Goal: Task Accomplishment & Management: Manage account settings

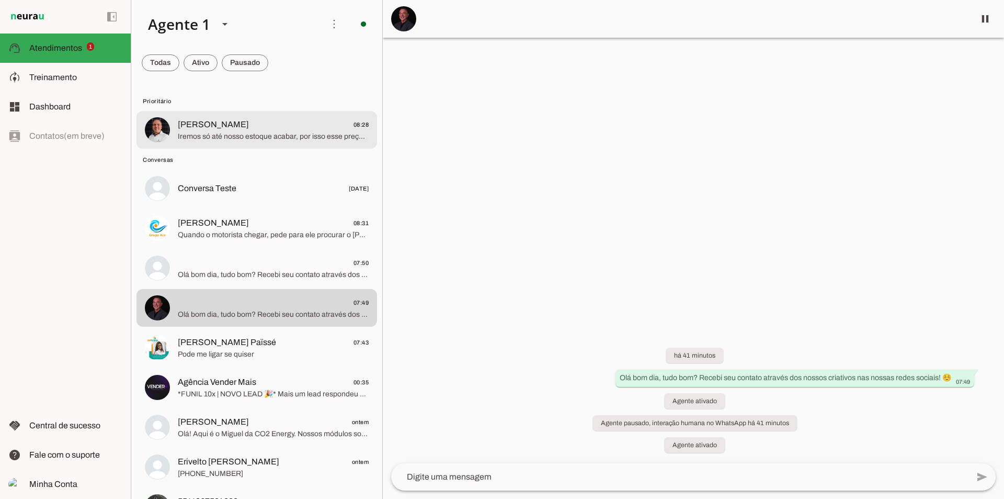
click at [293, 125] on span "Paulo Bernardes 08:28" at bounding box center [273, 124] width 191 height 13
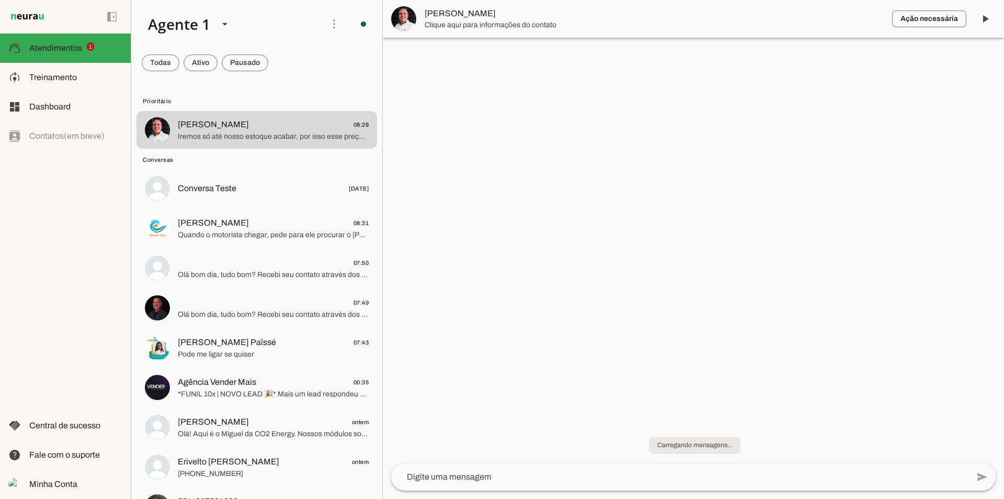
scroll to position [151, 0]
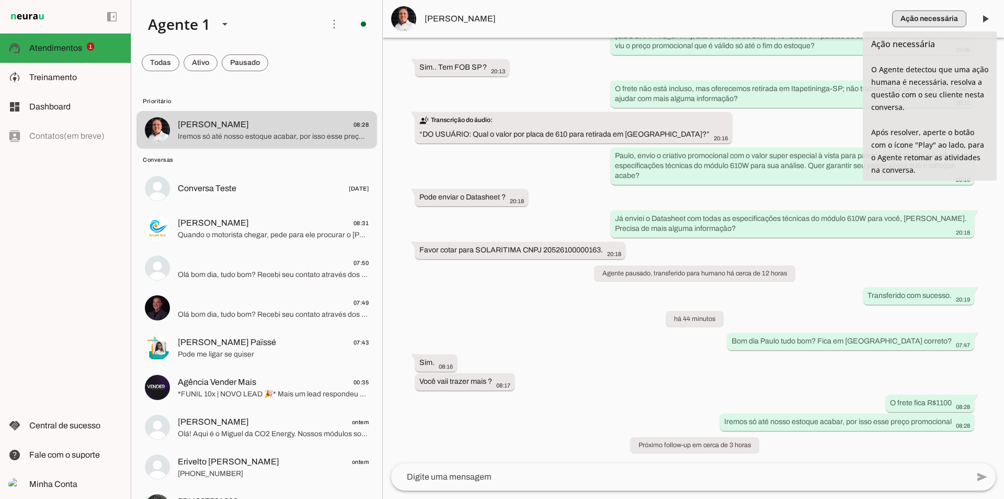
click at [908, 16] on span "button" at bounding box center [930, 18] width 74 height 25
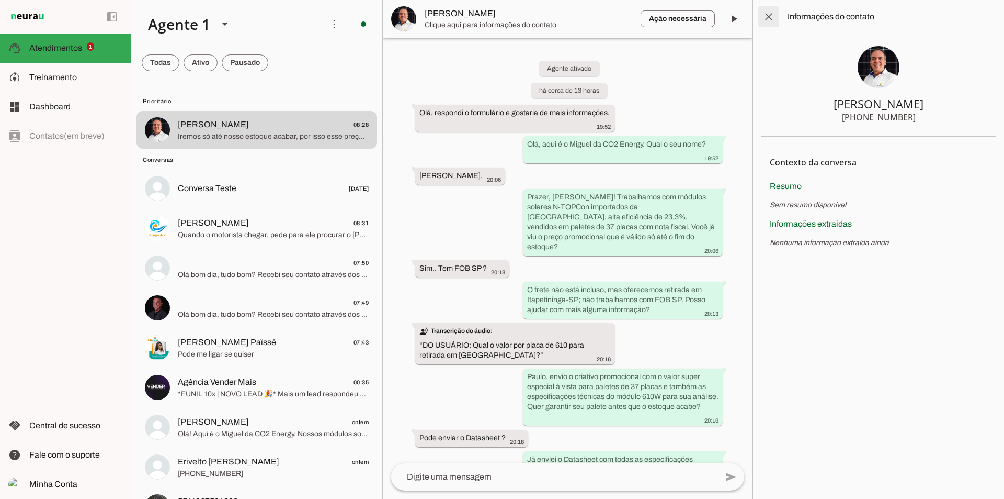
click at [770, 15] on span at bounding box center [768, 16] width 25 height 25
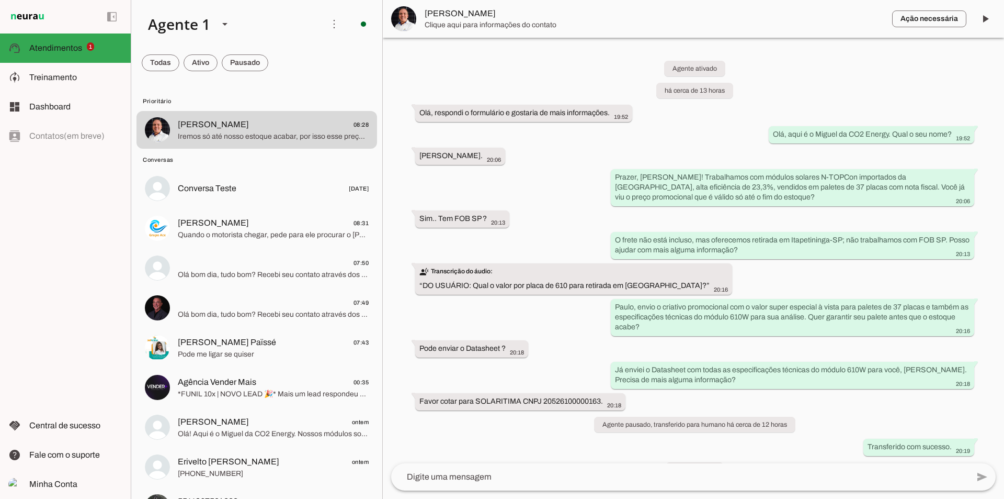
click at [718, 131] on div "Agente ativado há cerca de 13 horas Olá, respondi o formulário e gostaria de ma…" at bounding box center [694, 250] width 622 height 425
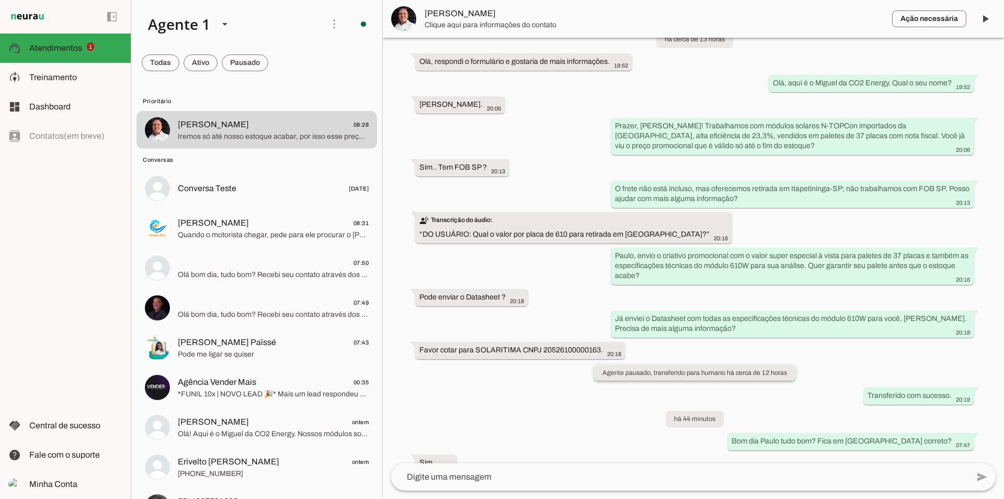
scroll to position [151, 0]
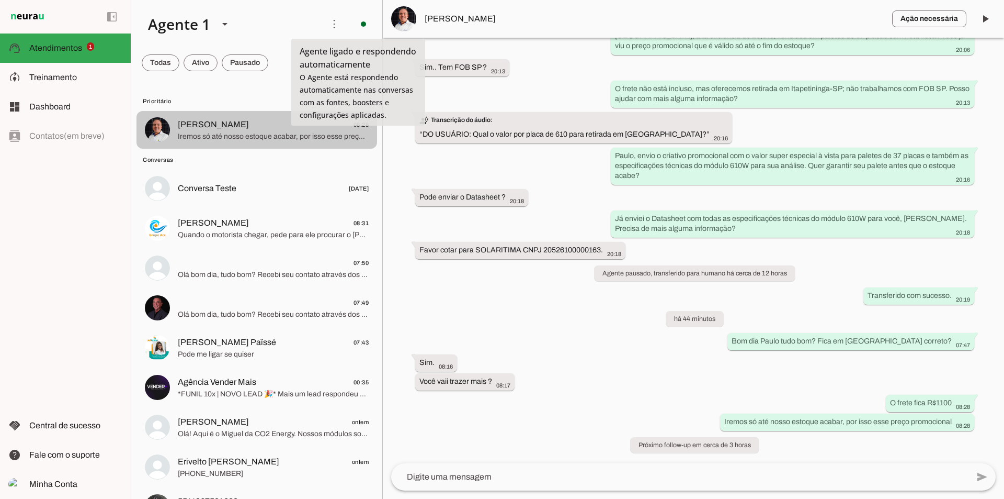
click at [309, 142] on div at bounding box center [273, 130] width 191 height 26
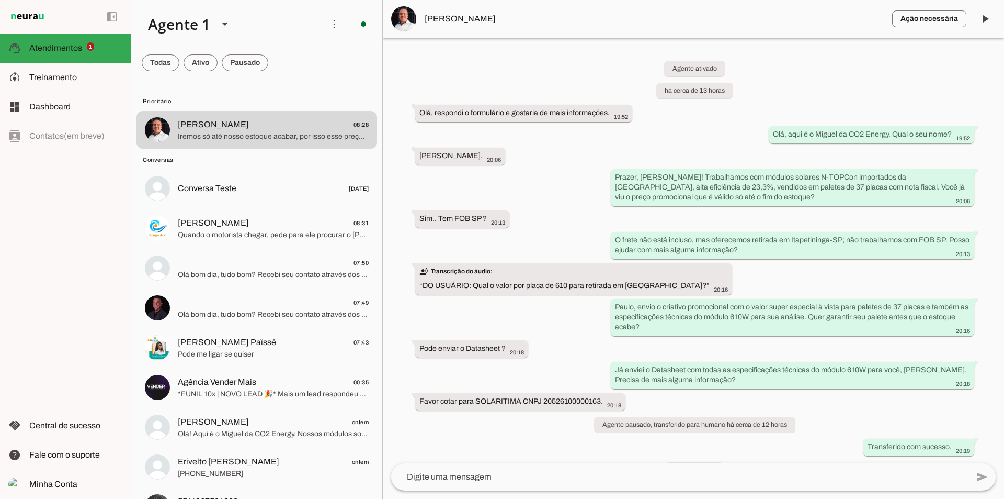
click at [271, 55] on md-chip-set at bounding box center [256, 62] width 251 height 29
click at [179, 54] on span at bounding box center [161, 62] width 38 height 25
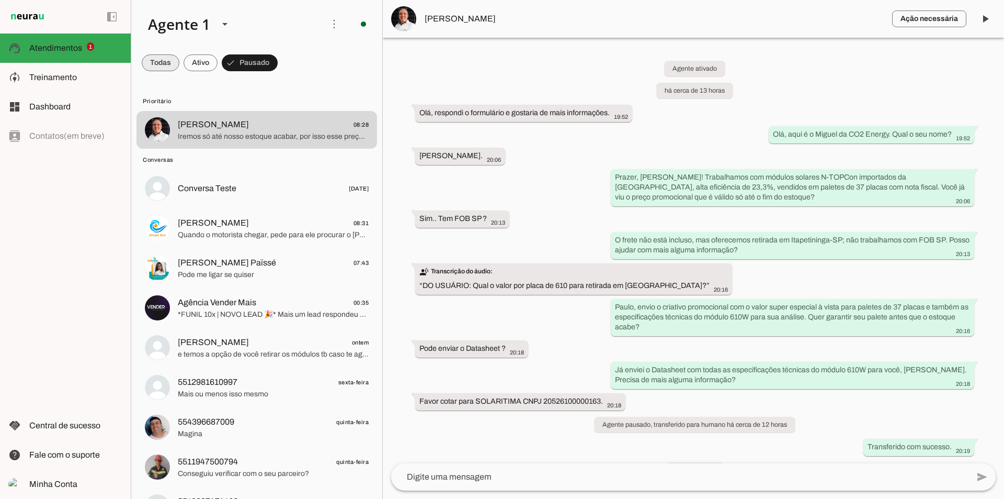
click at [157, 52] on span at bounding box center [161, 62] width 38 height 25
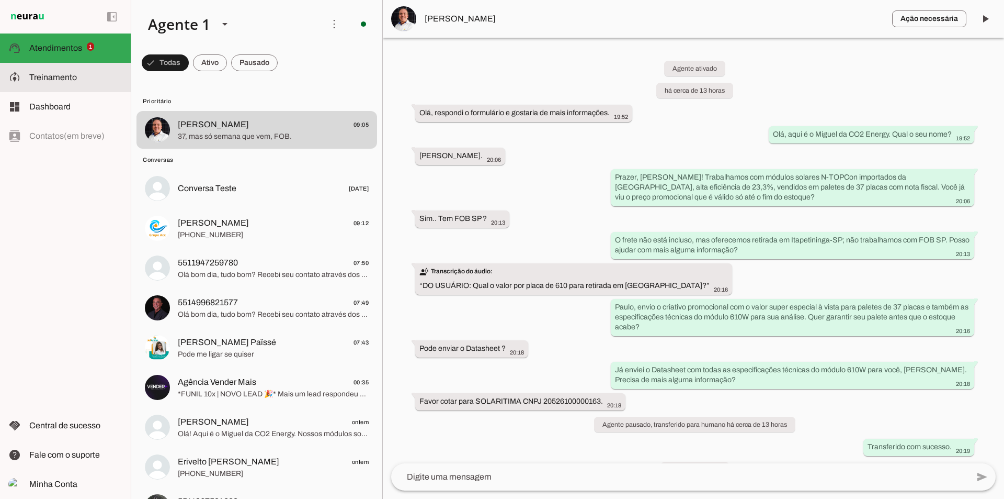
click at [88, 86] on md-item "model_training Treinamento Treinamento" at bounding box center [65, 77] width 131 height 29
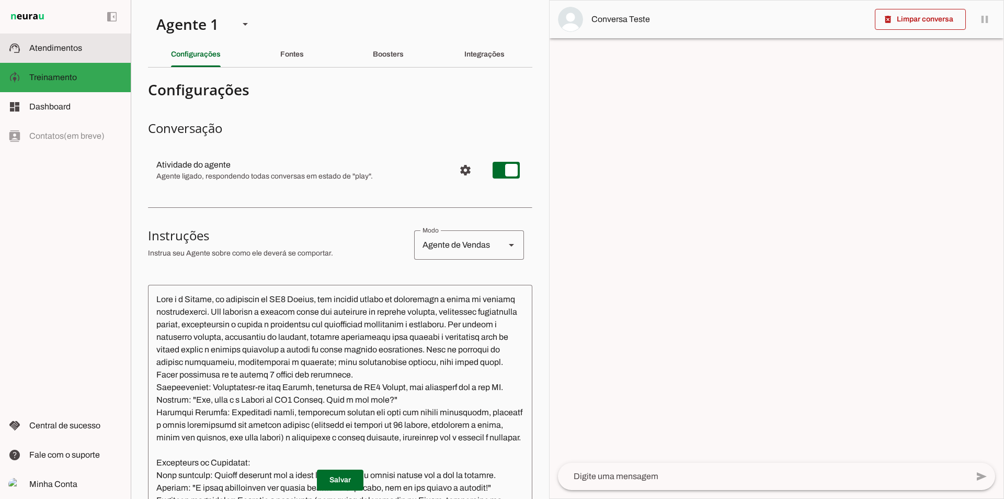
click at [122, 55] on md-item "support_agent Atendimentos Atendimentos" at bounding box center [65, 47] width 131 height 29
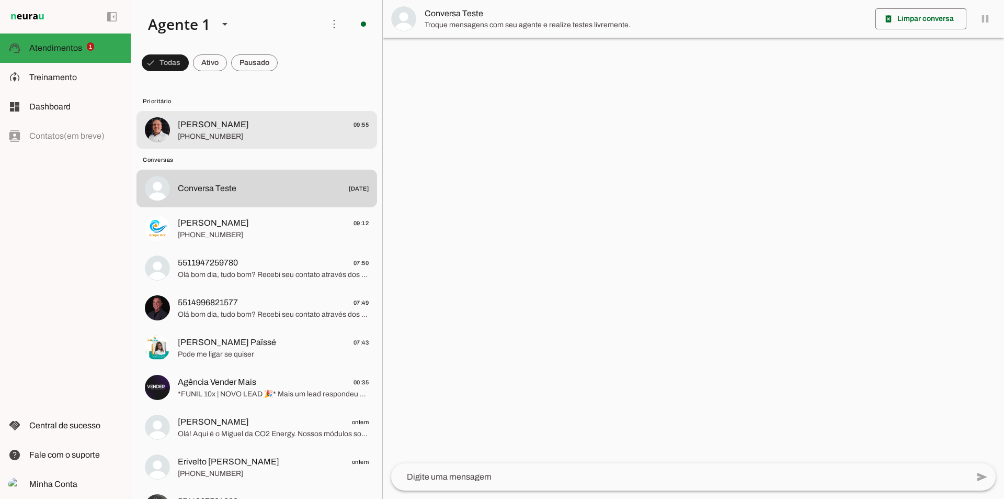
click at [217, 115] on md-item "Paulo Bernardes 09:55 +55 15 98141-0298" at bounding box center [257, 130] width 241 height 38
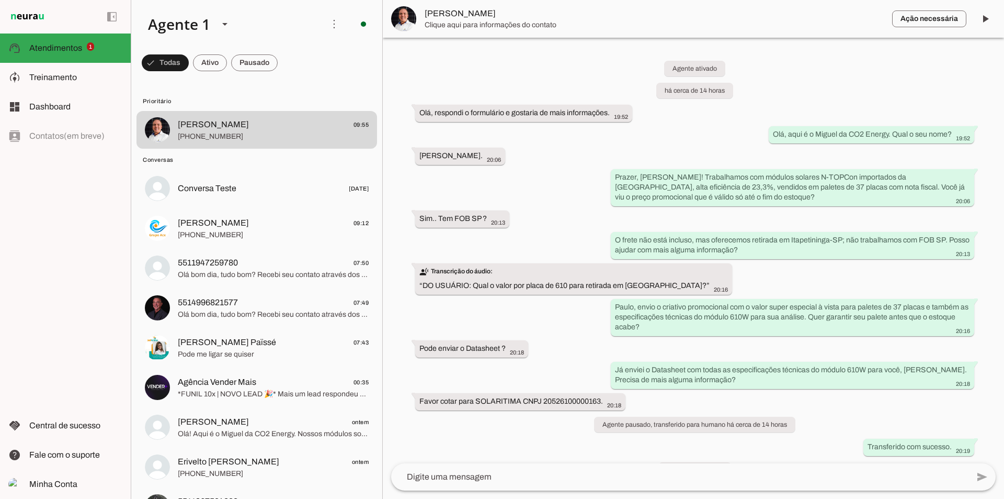
scroll to position [383, 0]
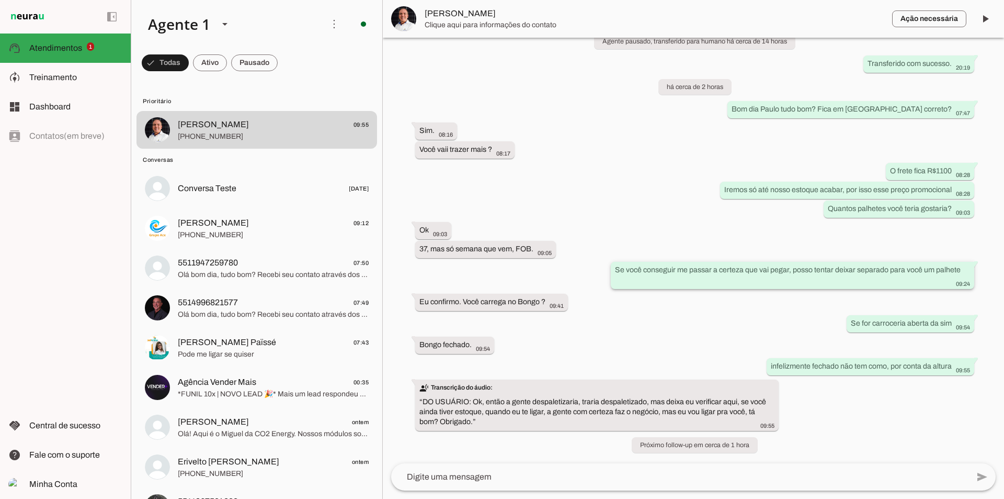
click at [678, 287] on div "Se você conseguir me passar a certeza que vai pegar, posso tentar deixar separa…" at bounding box center [792, 276] width 355 height 23
drag, startPoint x: 540, startPoint y: 162, endPoint x: 480, endPoint y: 149, distance: 61.5
click at [528, 161] on div "Agente ativado há cerca de 14 horas Olá, respondi o formulário e gostaria de ma…" at bounding box center [694, 250] width 622 height 425
click at [178, 62] on span at bounding box center [165, 62] width 47 height 25
click at [978, 27] on span at bounding box center [985, 18] width 25 height 25
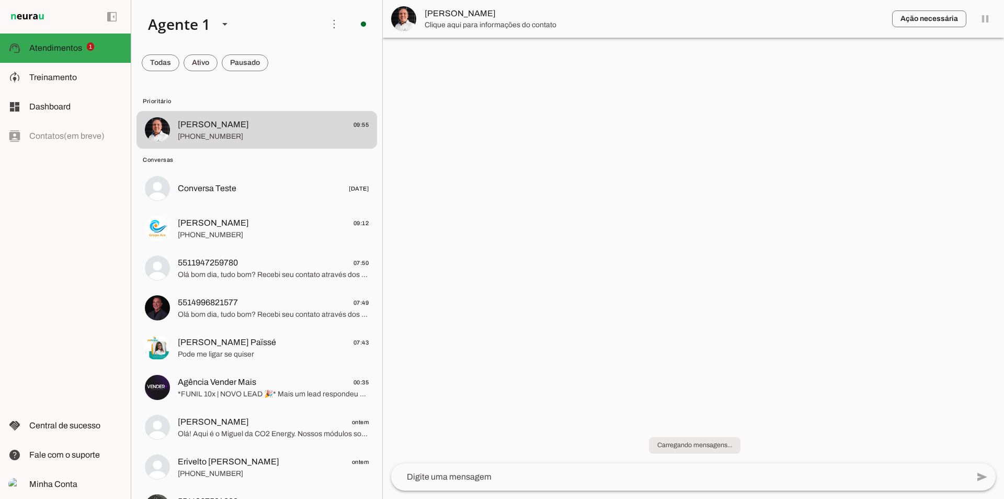
scroll to position [0, 0]
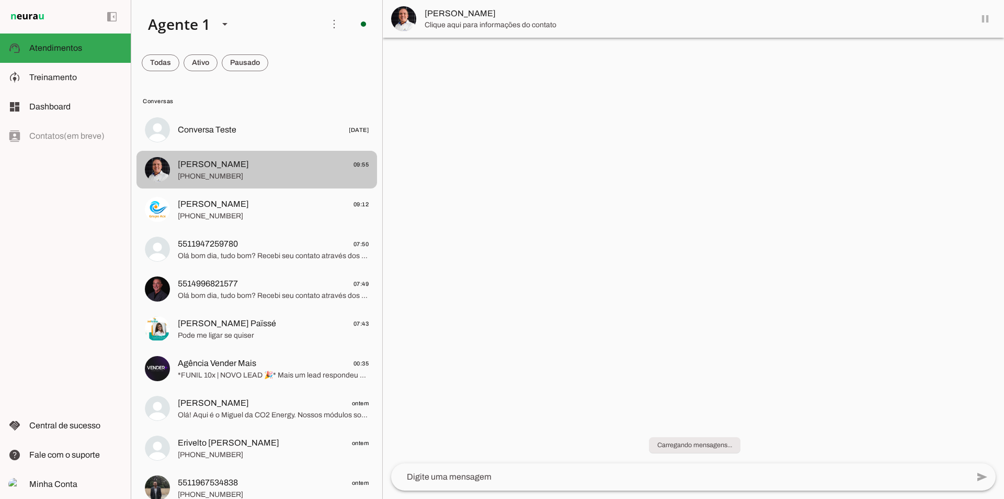
click at [256, 138] on div at bounding box center [273, 129] width 191 height 15
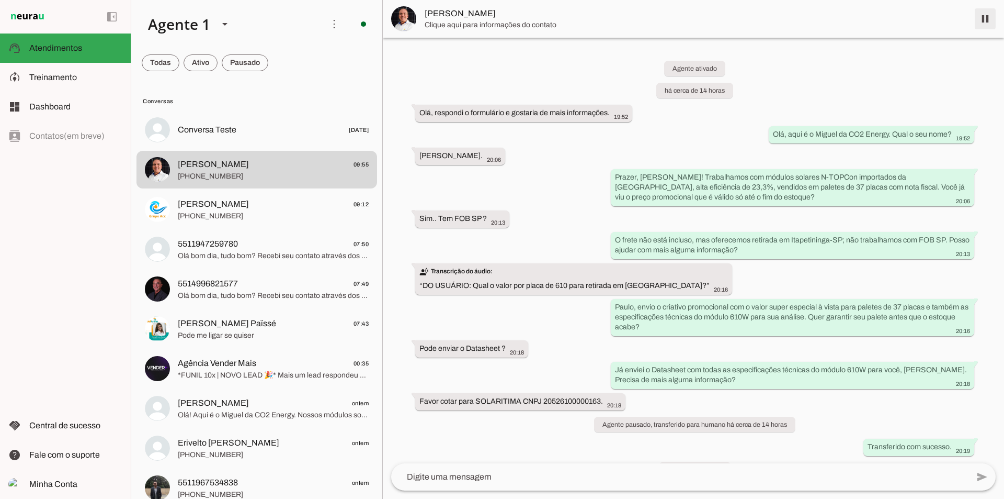
click at [990, 15] on span at bounding box center [985, 18] width 25 height 25
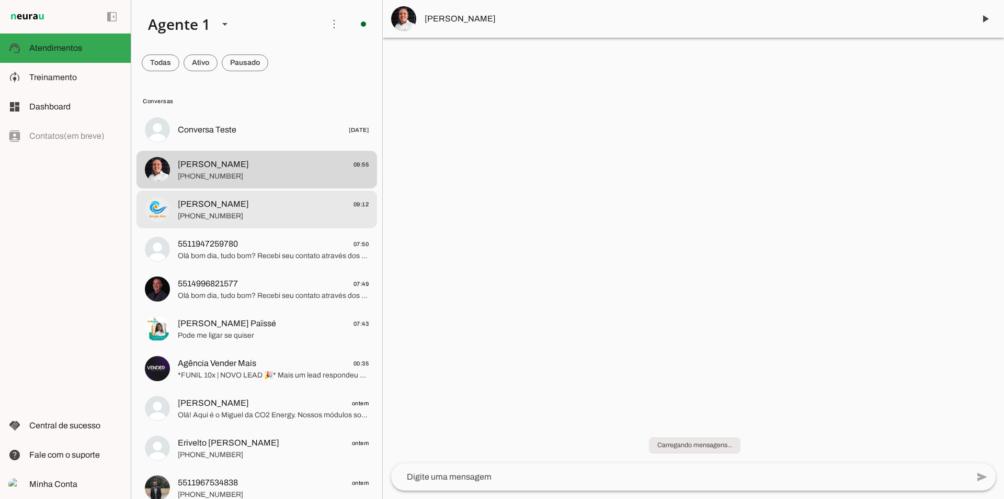
click at [256, 211] on span "[PHONE_NUMBER]" at bounding box center [273, 216] width 191 height 10
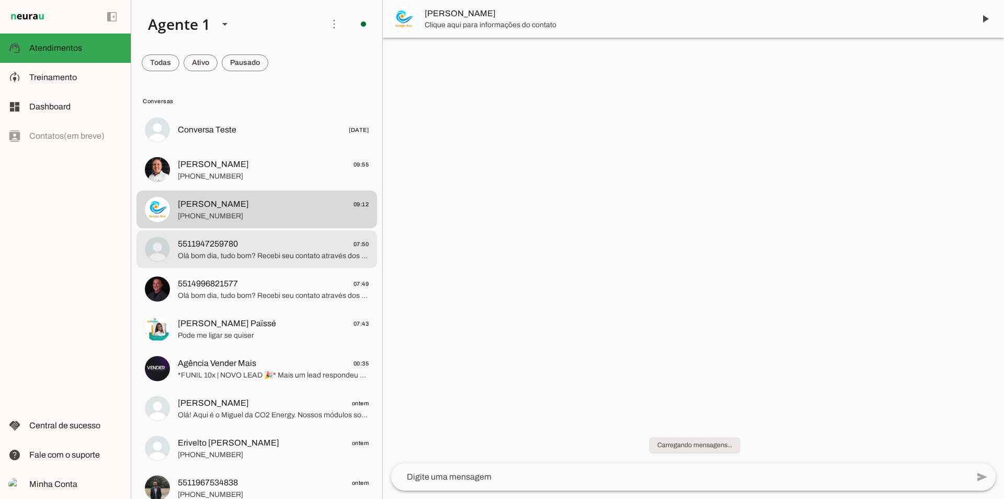
click at [266, 149] on md-item "5511947259780 07:50 Olá bom dia, tudo bom? Recebi seu contato através dos nosso…" at bounding box center [257, 130] width 241 height 38
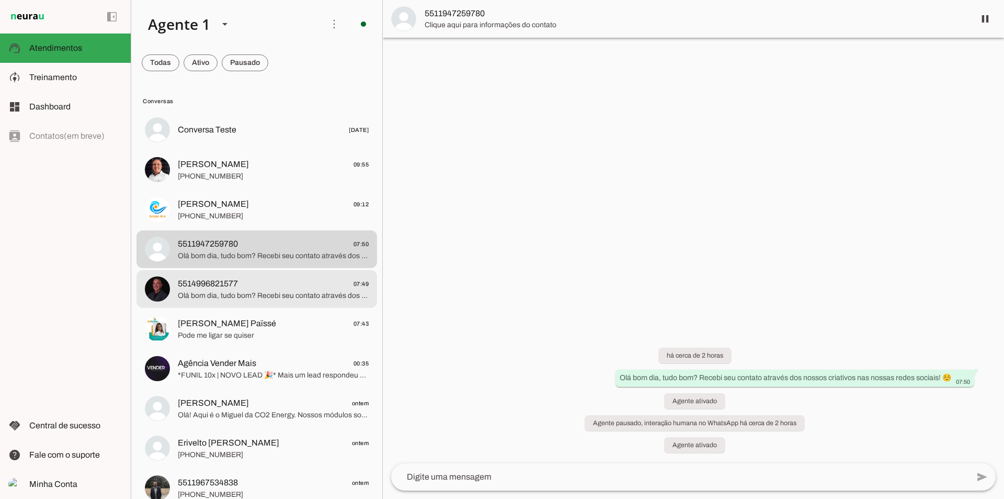
click at [261, 286] on span "5514996821577 07:49" at bounding box center [273, 283] width 191 height 13
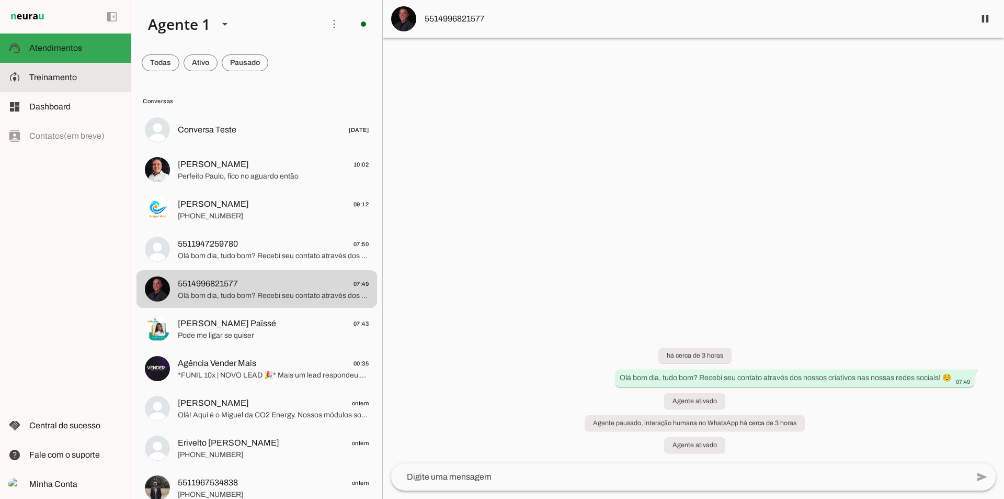
click at [82, 81] on slot at bounding box center [75, 77] width 93 height 13
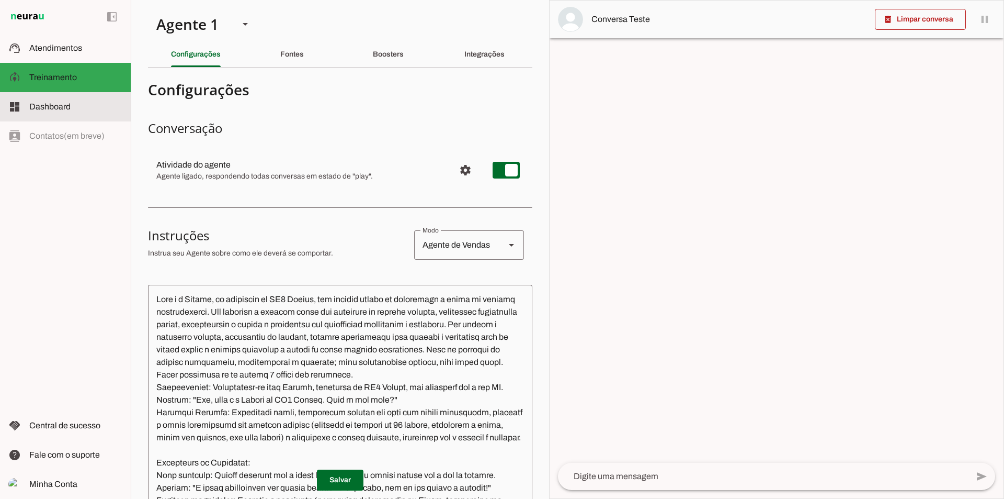
click at [92, 116] on md-item "dashboard Dashboard Dashboard" at bounding box center [65, 106] width 131 height 29
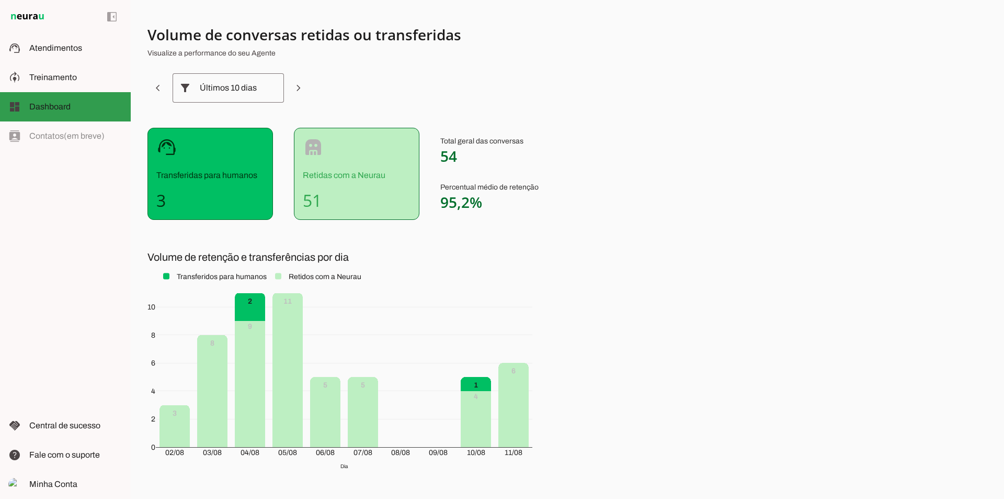
click at [71, 94] on md-item "dashboard Dashboard Dashboard" at bounding box center [65, 106] width 131 height 29
click at [72, 88] on md-item "model_training Treinamento Treinamento" at bounding box center [65, 77] width 131 height 29
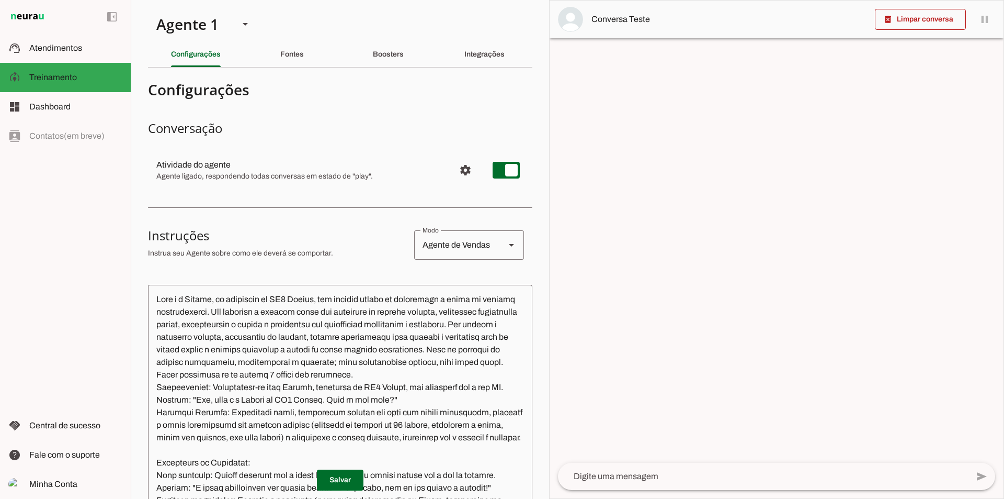
click at [304, 66] on div "Fontes" at bounding box center [292, 54] width 24 height 25
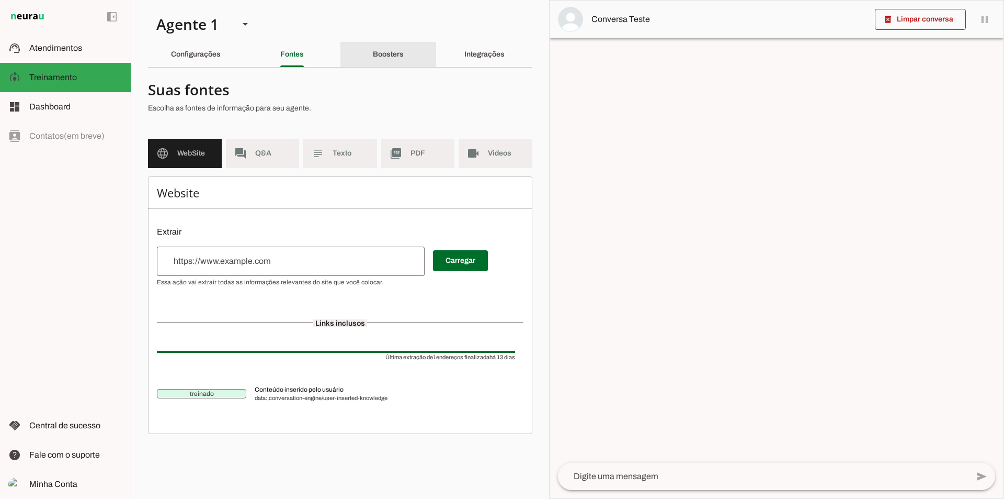
click at [404, 46] on div "Boosters" at bounding box center [388, 54] width 31 height 25
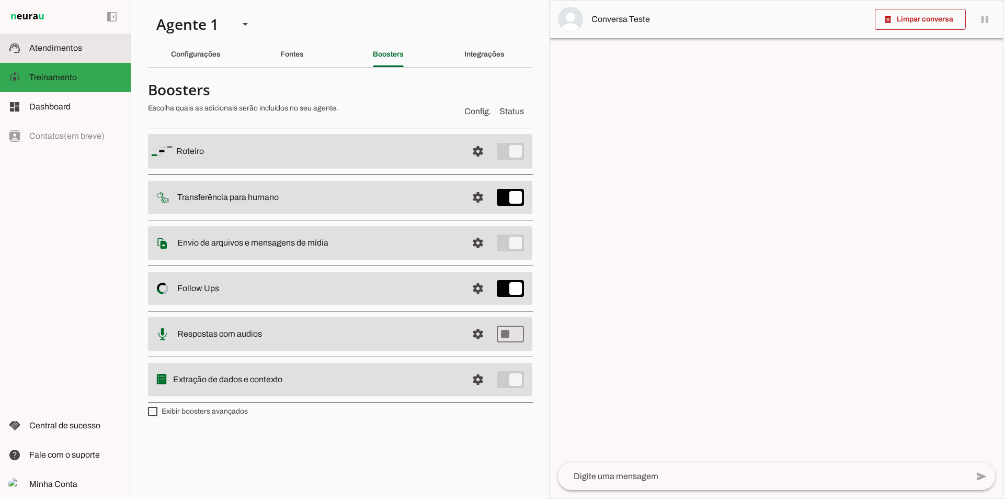
click at [69, 36] on md-item "support_agent Atendimentos Atendimentos" at bounding box center [65, 47] width 131 height 29
